Goal: Information Seeking & Learning: Learn about a topic

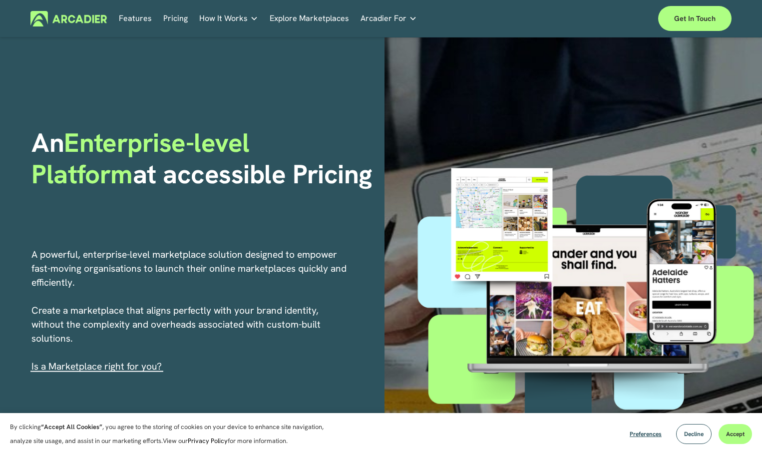
click at [144, 24] on link "Features" at bounding box center [135, 18] width 33 height 15
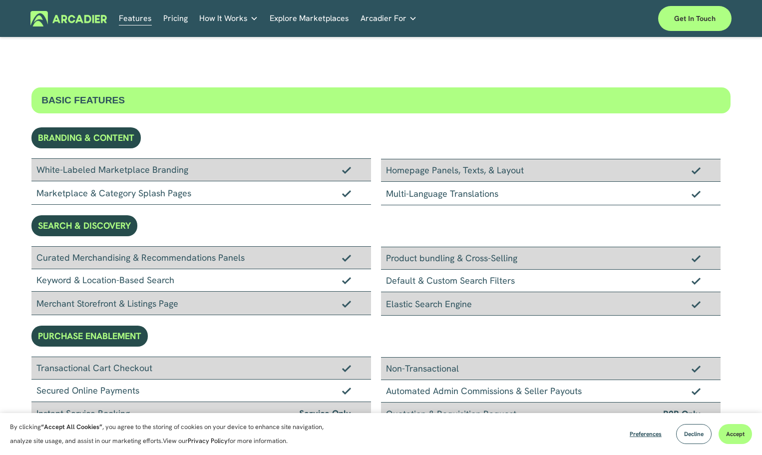
click at [179, 17] on link "Pricing" at bounding box center [175, 18] width 24 height 15
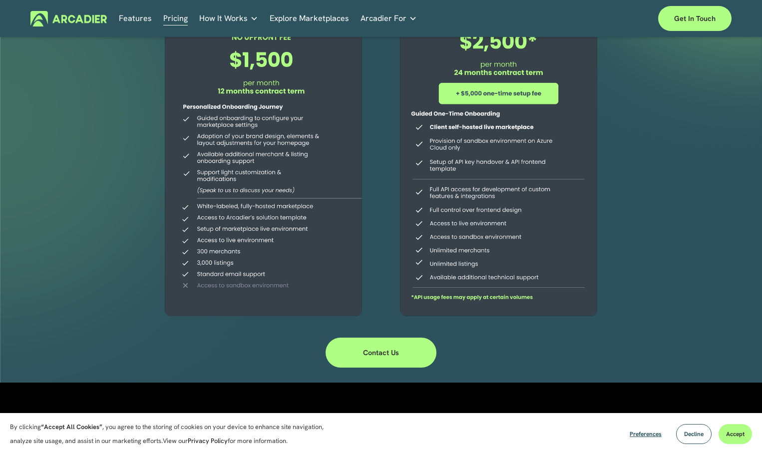
scroll to position [200, 0]
